Goal: Navigation & Orientation: Find specific page/section

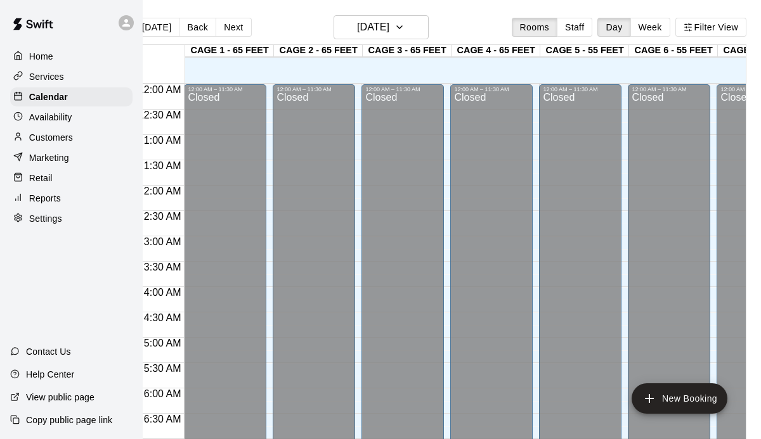
scroll to position [813, 0]
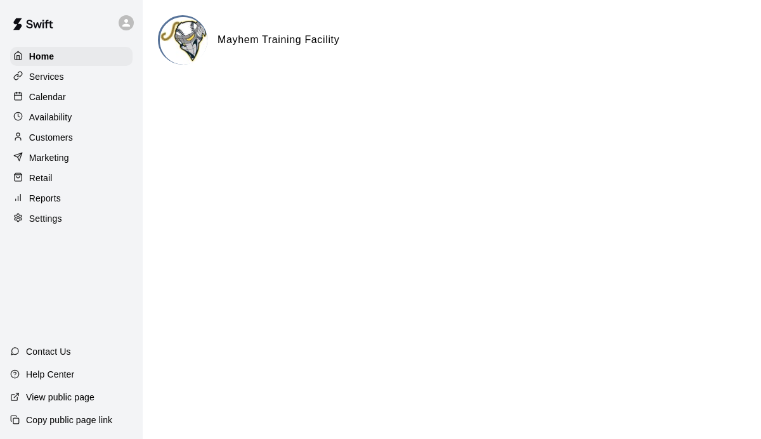
click at [30, 90] on div "Calendar" at bounding box center [71, 96] width 122 height 19
click at [55, 96] on p "Calendar" at bounding box center [47, 97] width 37 height 13
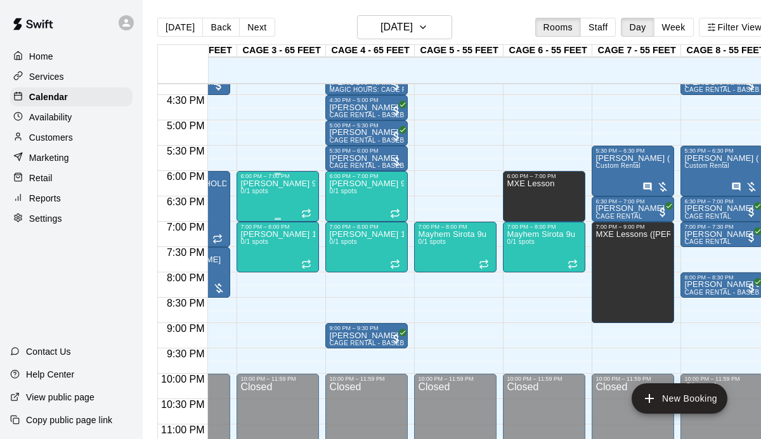
scroll to position [0, 23]
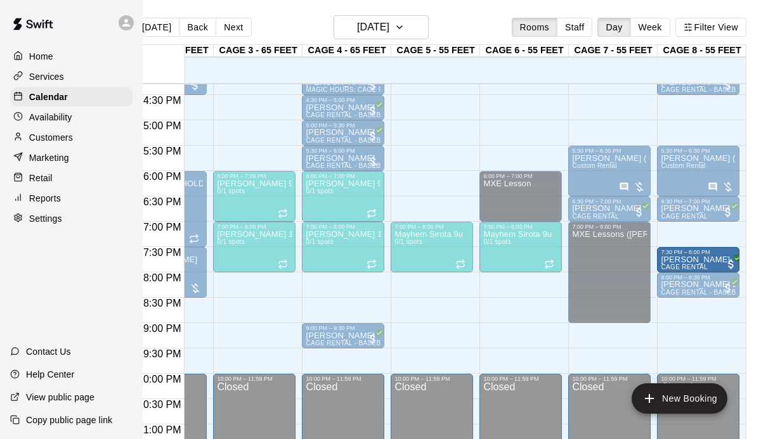
drag, startPoint x: 712, startPoint y: 236, endPoint x: 709, endPoint y: 263, distance: 27.4
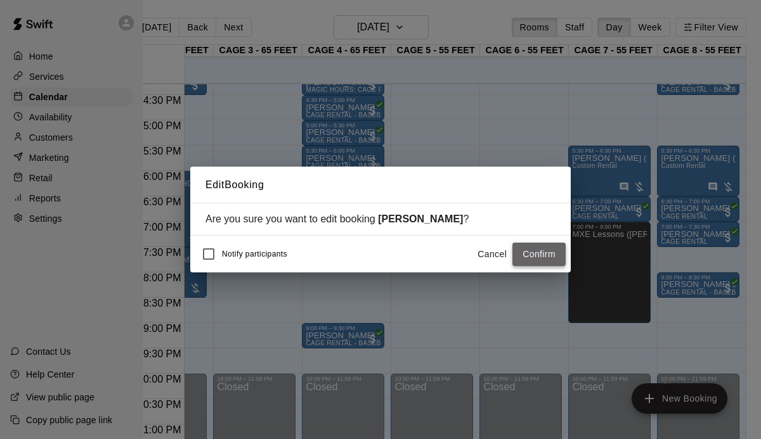
click at [548, 259] on button "Confirm" at bounding box center [538, 254] width 53 height 23
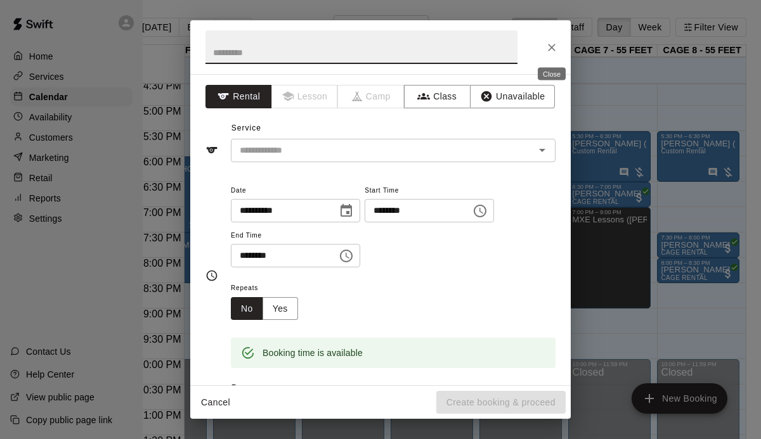
click at [549, 46] on icon "Close" at bounding box center [551, 47] width 13 height 13
